Goal: Task Accomplishment & Management: Manage account settings

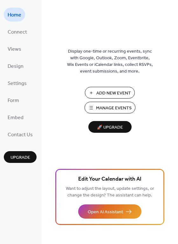
click at [102, 109] on span "Manage Events" at bounding box center [114, 108] width 36 height 7
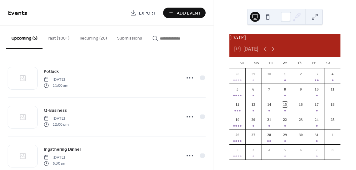
click at [58, 36] on button "Past (100+)" at bounding box center [59, 37] width 32 height 23
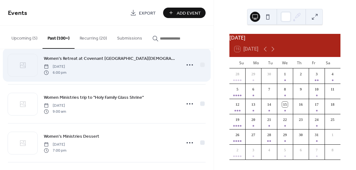
scroll to position [34, 0]
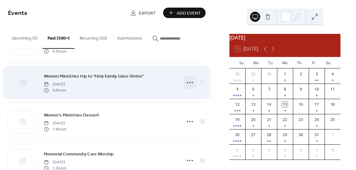
click at [187, 82] on icon at bounding box center [190, 83] width 10 height 10
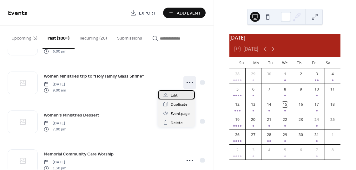
click at [173, 95] on span "Edit" at bounding box center [174, 95] width 7 height 7
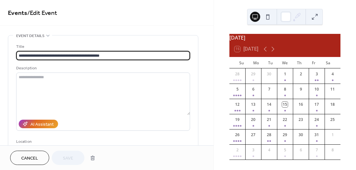
click at [27, 159] on span "Cancel" at bounding box center [29, 158] width 17 height 7
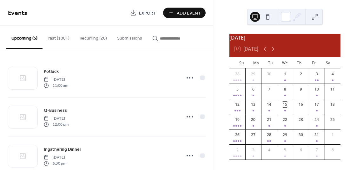
click at [61, 36] on button "Past (100+)" at bounding box center [59, 37] width 32 height 23
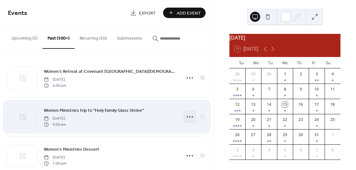
click at [186, 117] on icon at bounding box center [190, 117] width 10 height 10
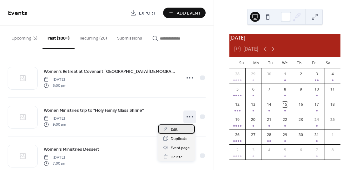
click at [171, 130] on span "Edit" at bounding box center [174, 130] width 7 height 7
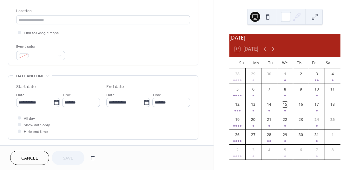
scroll to position [137, 0]
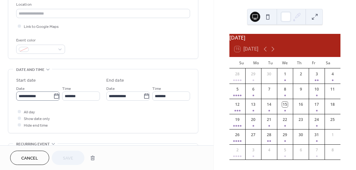
click at [56, 96] on icon at bounding box center [56, 96] width 6 height 6
click at [53, 96] on input "**********" at bounding box center [34, 96] width 37 height 9
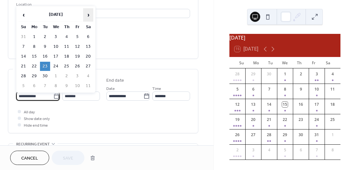
click at [88, 14] on span "›" at bounding box center [88, 15] width 10 height 13
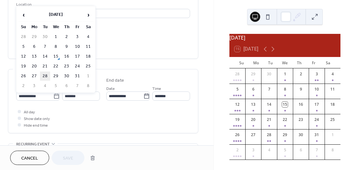
click at [44, 75] on td "28" at bounding box center [45, 76] width 10 height 9
type input "**********"
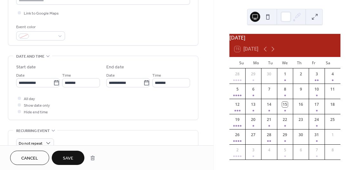
scroll to position [156, 0]
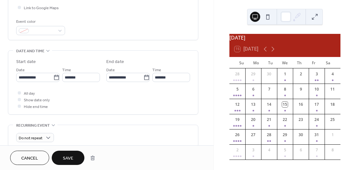
click at [69, 158] on span "Save" at bounding box center [68, 158] width 10 height 7
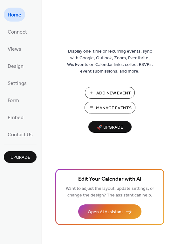
click at [111, 109] on span "Manage Events" at bounding box center [114, 108] width 36 height 7
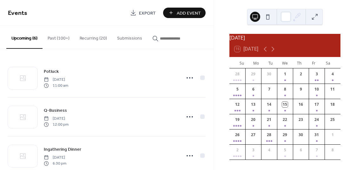
click at [91, 37] on button "Recurring (20)" at bounding box center [93, 37] width 37 height 23
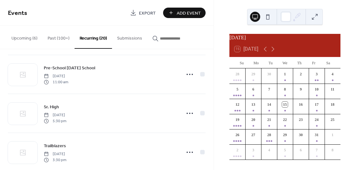
scroll to position [678, 0]
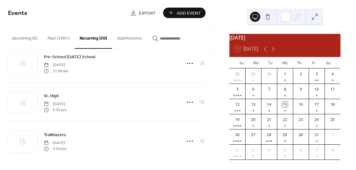
click at [22, 36] on button "Upcoming (6)" at bounding box center [24, 37] width 36 height 23
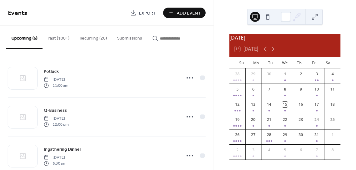
click at [89, 37] on button "Recurring (20)" at bounding box center [93, 37] width 37 height 23
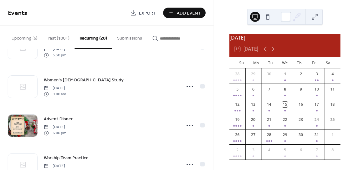
scroll to position [263, 0]
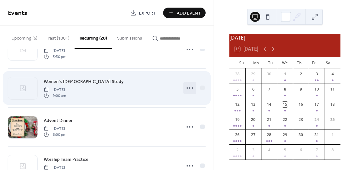
click at [188, 88] on icon at bounding box center [190, 88] width 10 height 10
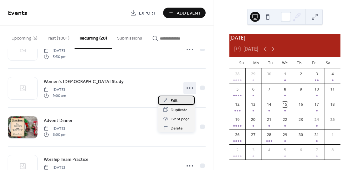
click at [174, 102] on span "Edit" at bounding box center [174, 101] width 7 height 7
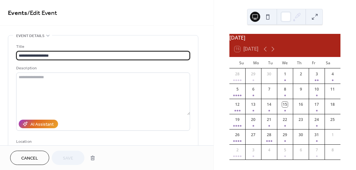
type input "**********"
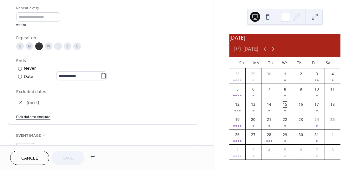
scroll to position [304, 0]
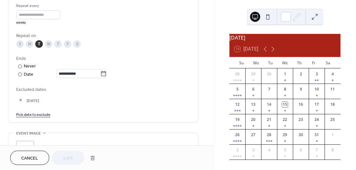
click at [28, 115] on link "Pick date to exclude" at bounding box center [33, 114] width 34 height 7
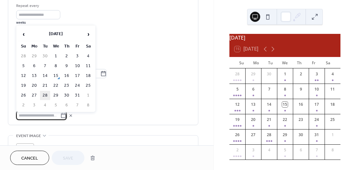
click at [45, 94] on td "28" at bounding box center [45, 95] width 10 height 9
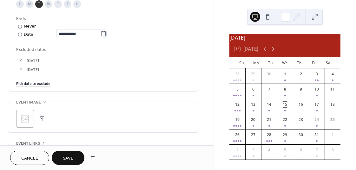
scroll to position [350, 0]
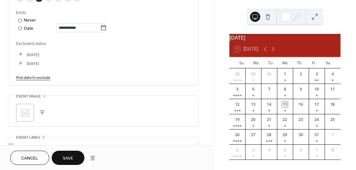
click at [66, 157] on span "Save" at bounding box center [68, 158] width 10 height 7
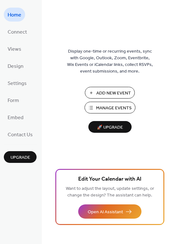
click at [115, 109] on span "Manage Events" at bounding box center [114, 108] width 36 height 7
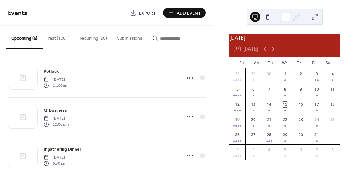
click at [94, 38] on button "Recurring (20)" at bounding box center [93, 37] width 37 height 23
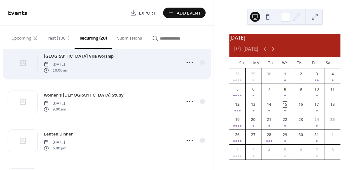
scroll to position [527, 0]
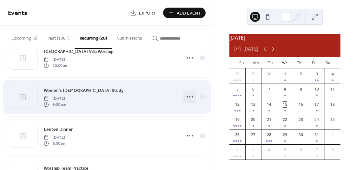
click at [189, 97] on circle at bounding box center [189, 96] width 1 height 1
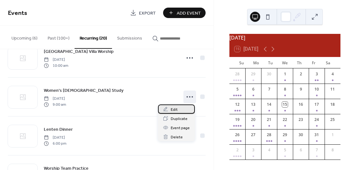
click at [171, 111] on span "Edit" at bounding box center [174, 110] width 7 height 7
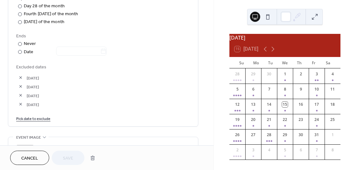
scroll to position [345, 0]
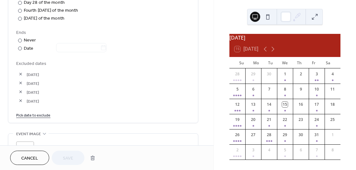
click at [37, 115] on link "Pick date to exclude" at bounding box center [33, 115] width 34 height 7
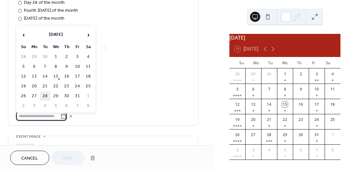
click at [44, 94] on td "28" at bounding box center [45, 96] width 10 height 9
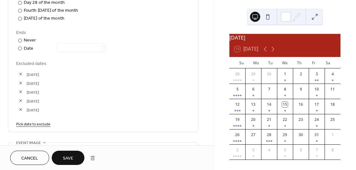
click at [65, 158] on span "Save" at bounding box center [68, 158] width 10 height 7
